Goal: Use online tool/utility

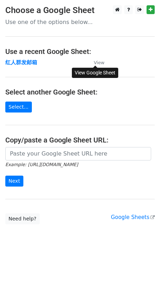
click at [99, 64] on small "View" at bounding box center [99, 62] width 11 height 5
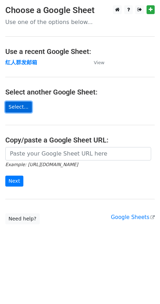
click at [17, 109] on link "Select..." at bounding box center [18, 107] width 26 height 11
click at [20, 107] on link "Select..." at bounding box center [18, 107] width 26 height 11
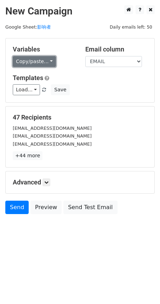
click at [47, 62] on link "Copy/paste..." at bounding box center [34, 61] width 43 height 11
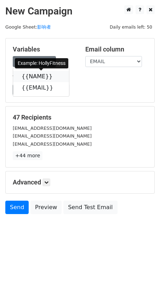
click at [54, 76] on icon at bounding box center [57, 76] width 6 height 6
